Goal: Transaction & Acquisition: Purchase product/service

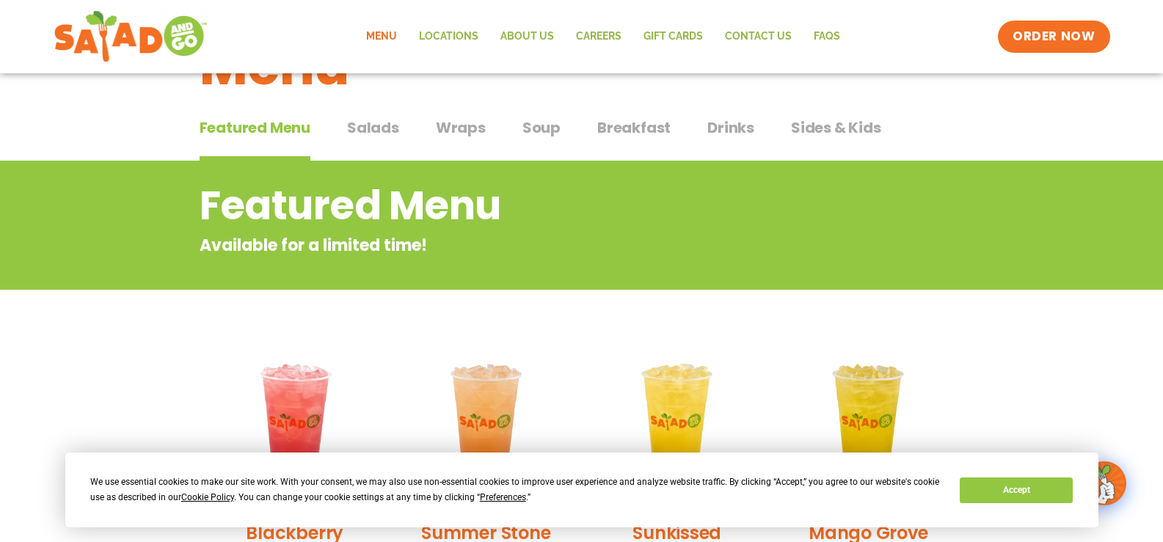
scroll to position [73, 0]
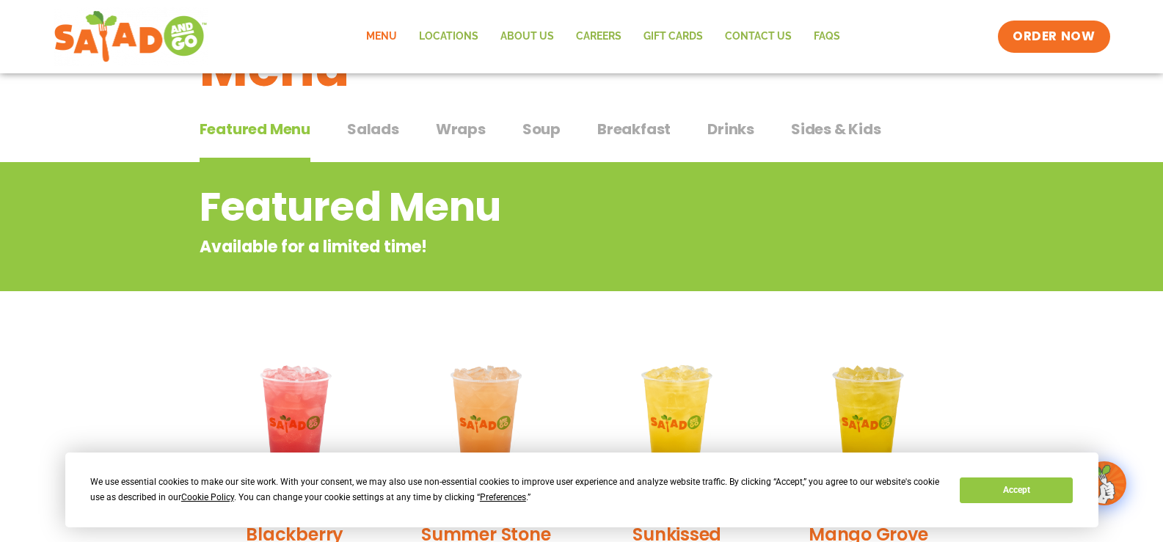
click at [742, 124] on span "Drinks" at bounding box center [730, 129] width 47 height 22
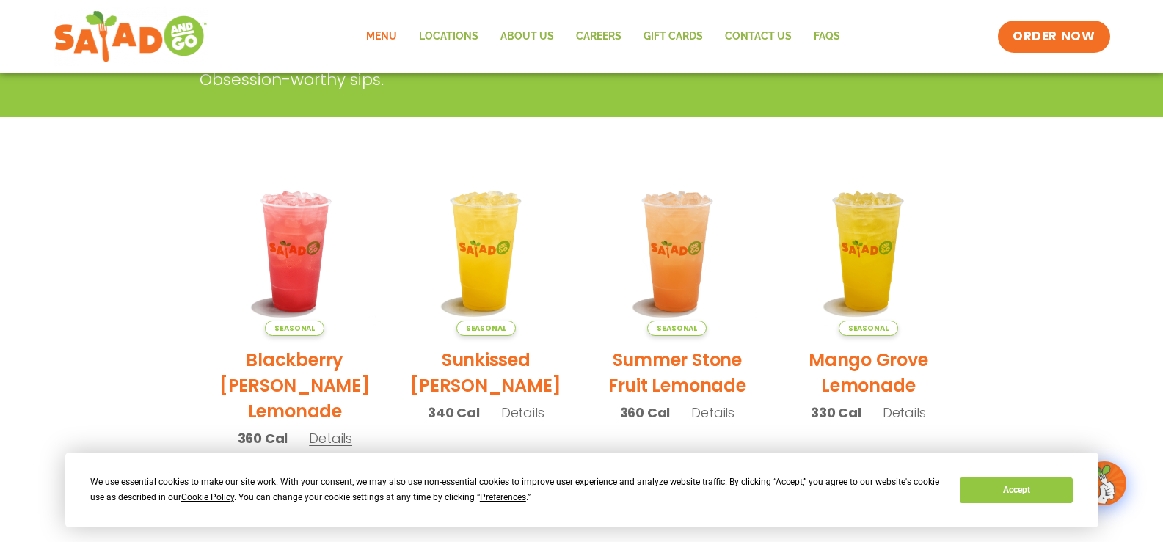
scroll to position [294, 0]
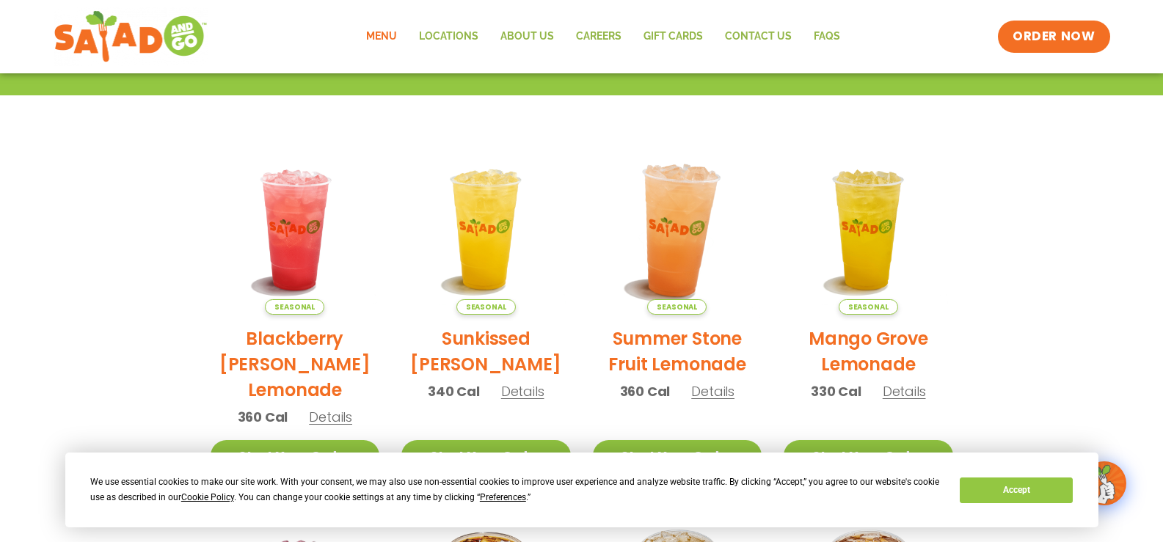
click at [688, 229] on img at bounding box center [677, 230] width 199 height 199
click at [0, 0] on div "Summer Stone Fruit Lemonade 360 Cal Obsession-worthy sips. Start Your Order A b…" at bounding box center [0, 0] width 0 height 0
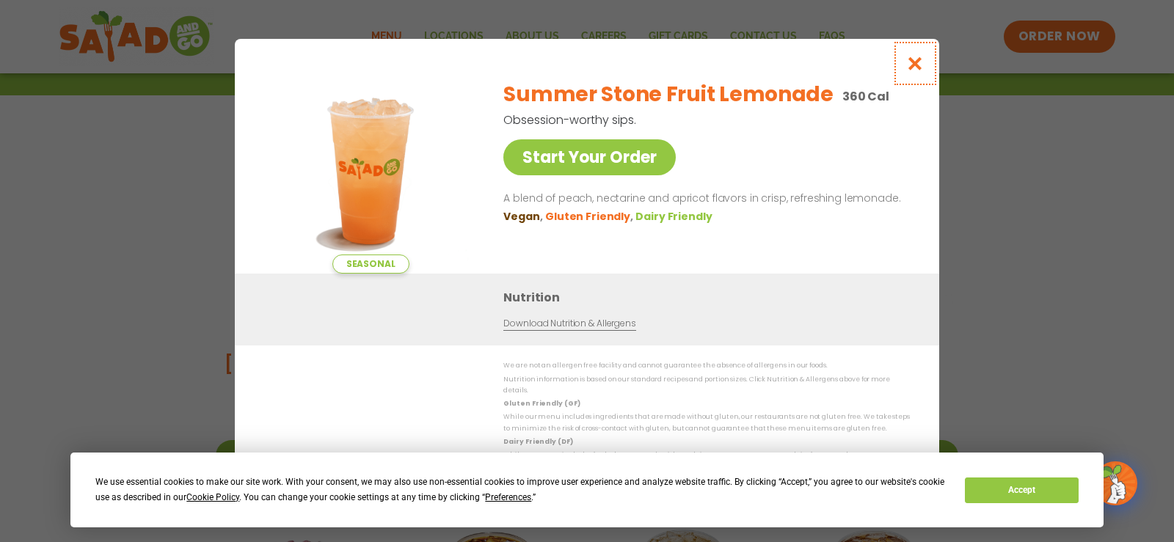
click at [917, 61] on icon "Close modal" at bounding box center [915, 63] width 18 height 15
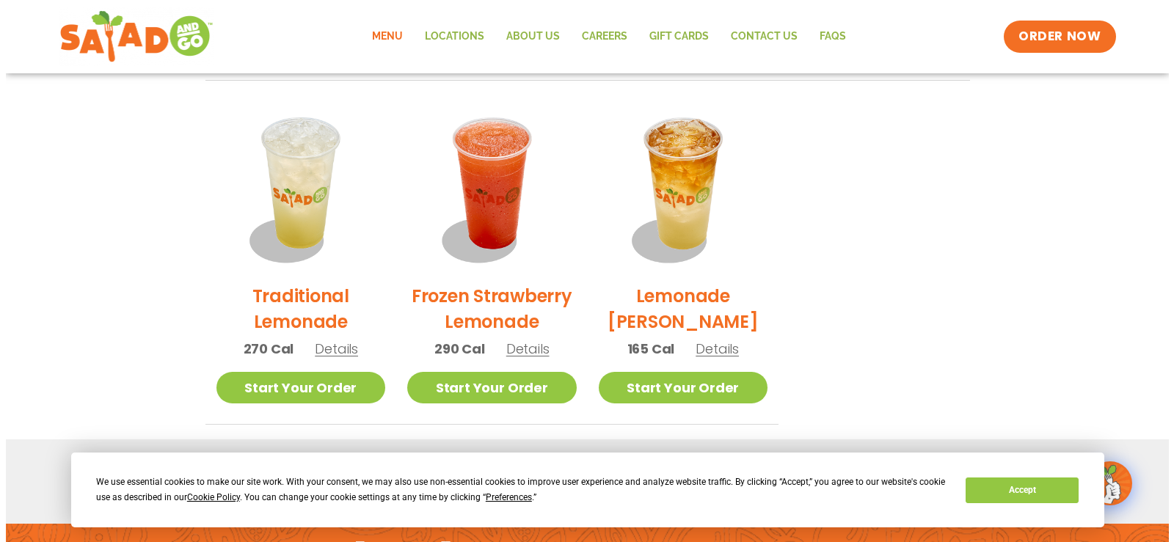
scroll to position [1101, 0]
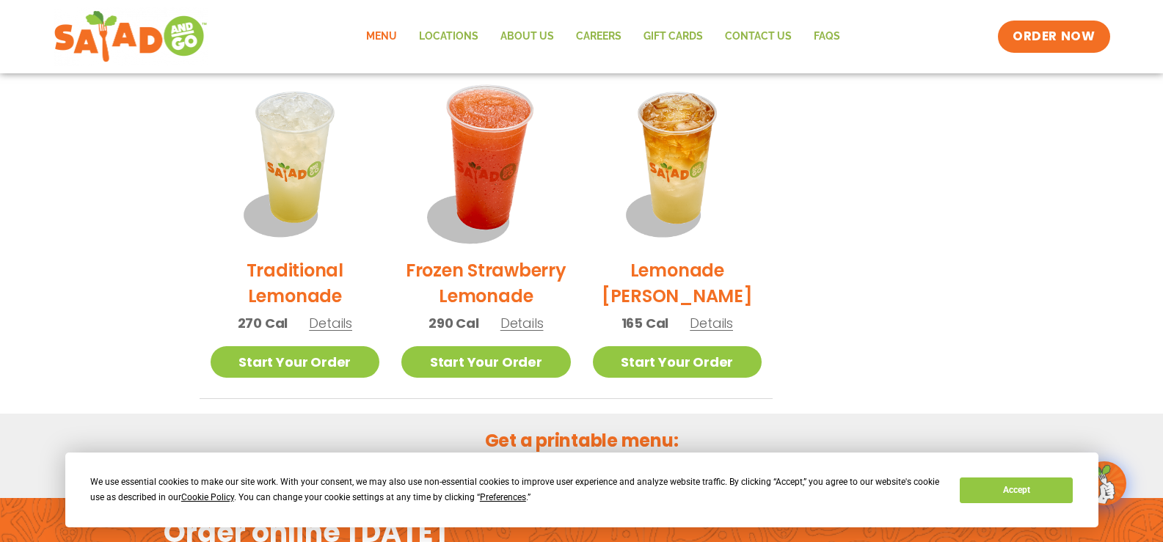
click at [492, 193] on img at bounding box center [486, 161] width 199 height 199
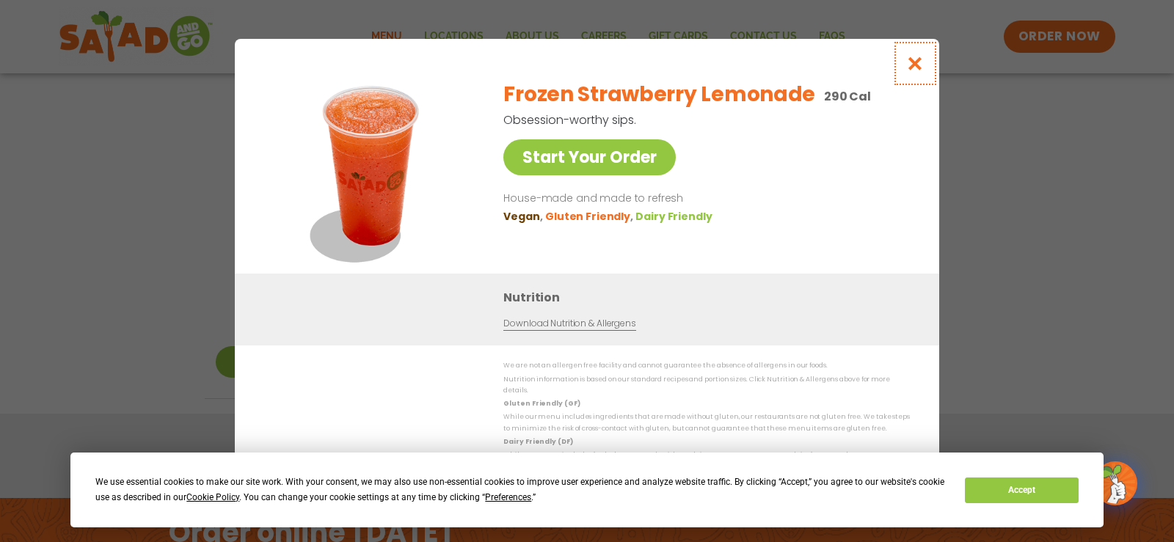
click at [909, 65] on icon "Close modal" at bounding box center [915, 63] width 18 height 15
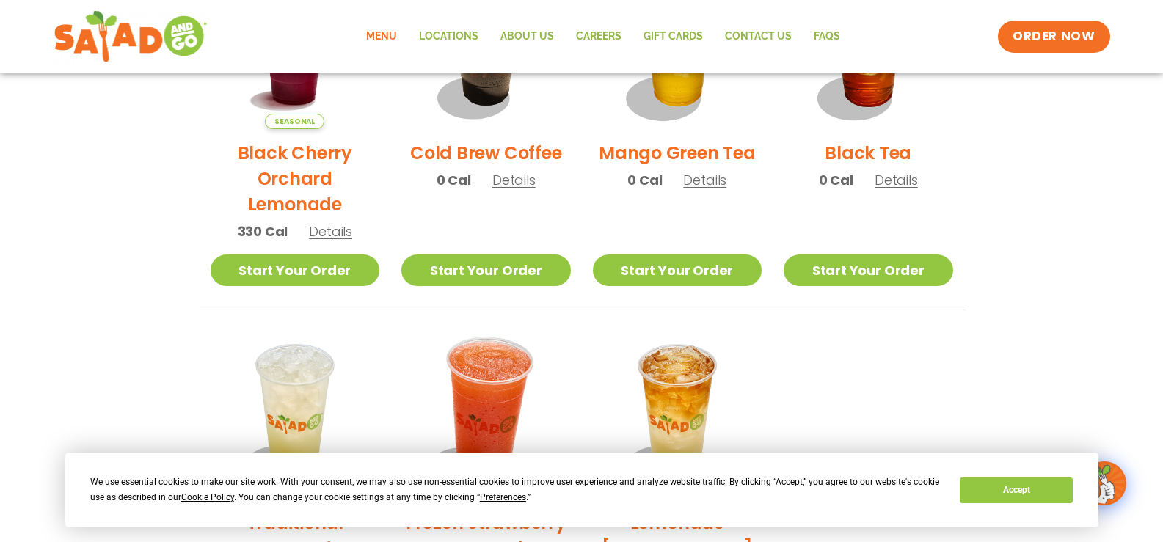
scroll to position [664, 0]
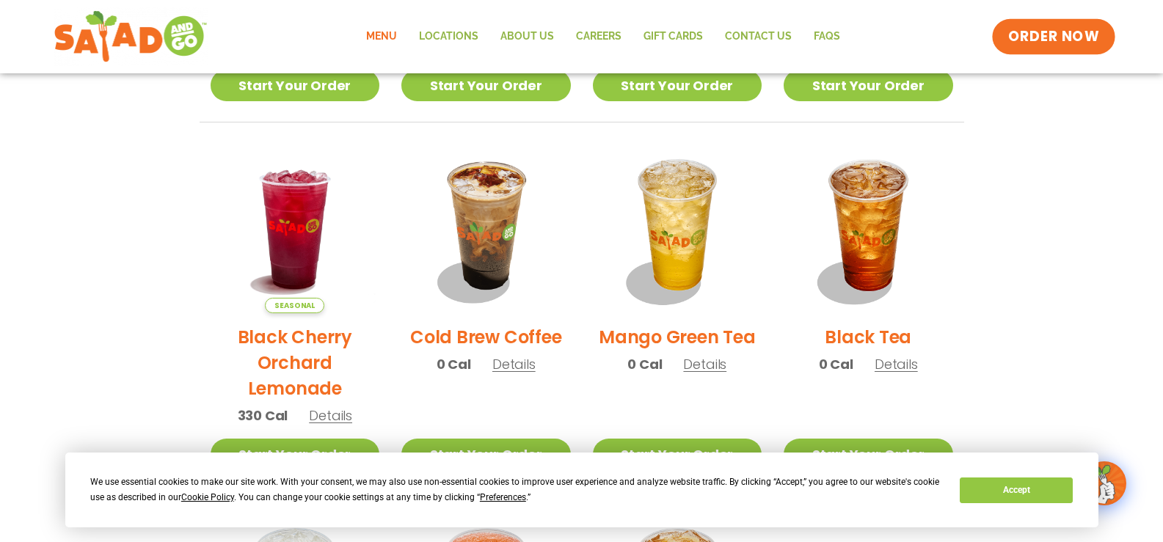
click at [1081, 35] on span "ORDER NOW" at bounding box center [1053, 36] width 91 height 19
